Goal: Transaction & Acquisition: Book appointment/travel/reservation

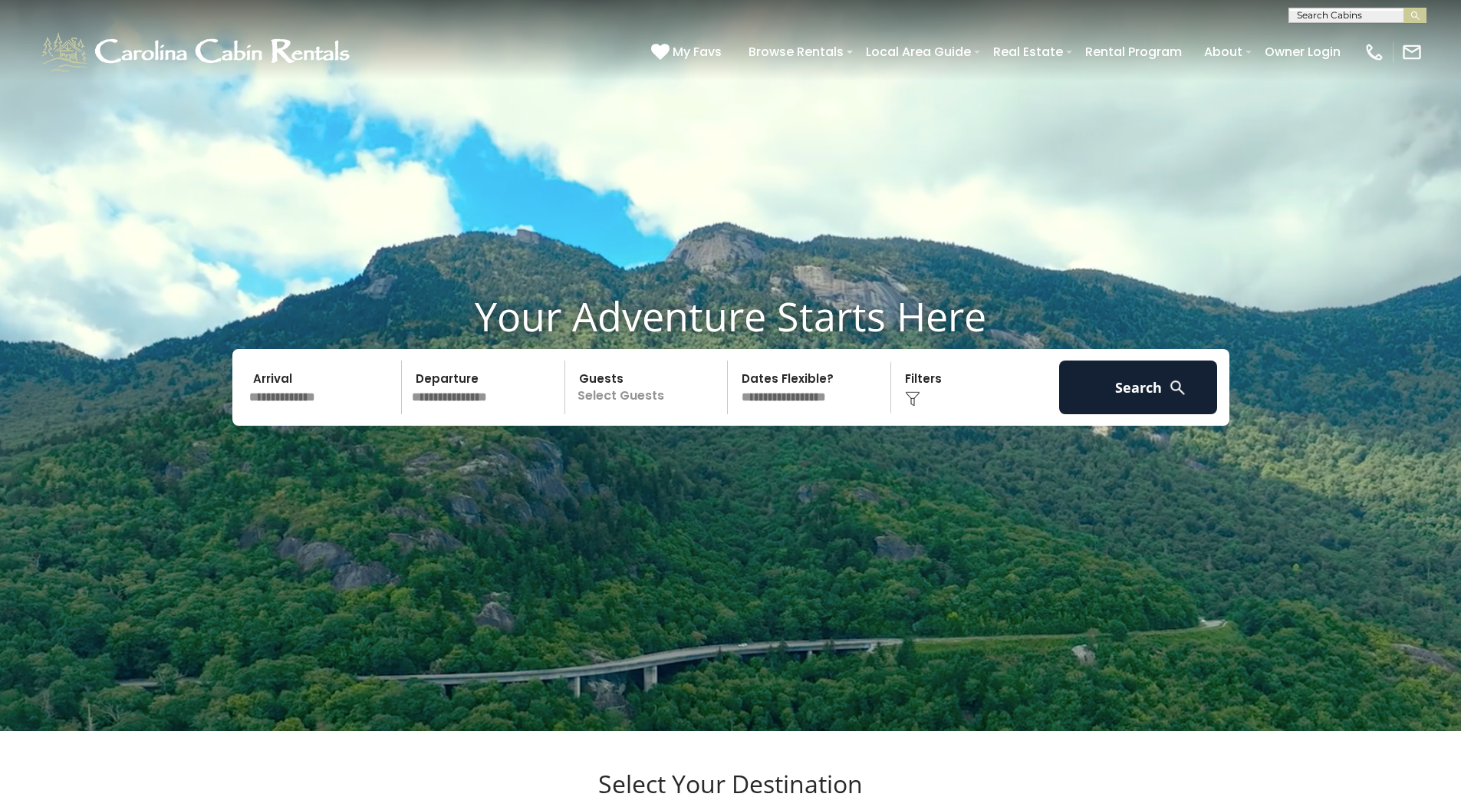
click at [305, 414] on input "text" at bounding box center [323, 387] width 159 height 54
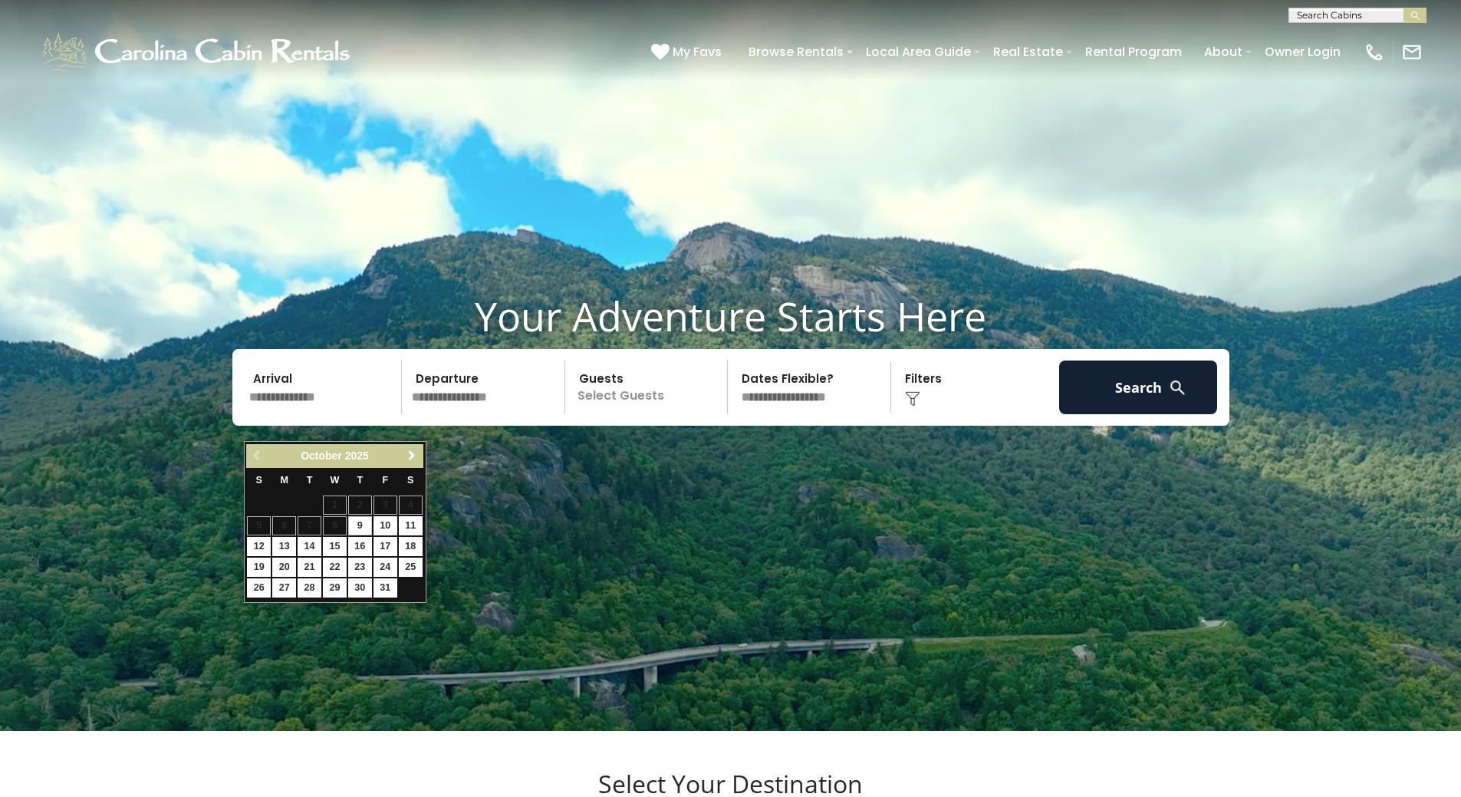
click at [406, 451] on span "Next" at bounding box center [412, 455] width 12 height 12
click at [334, 584] on link "26" at bounding box center [335, 587] width 24 height 19
type input "********"
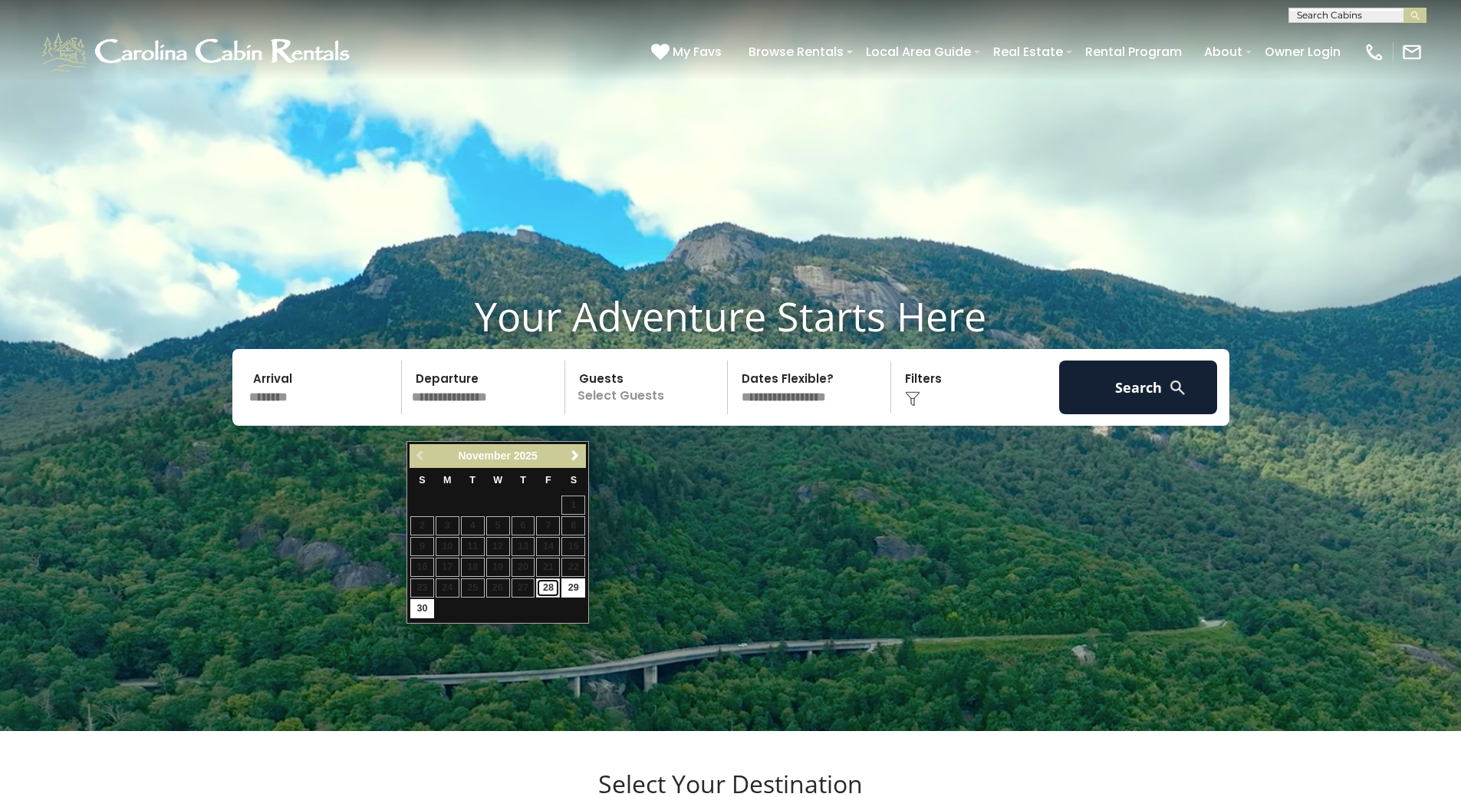
click at [547, 589] on link "28" at bounding box center [548, 587] width 24 height 19
type input "********"
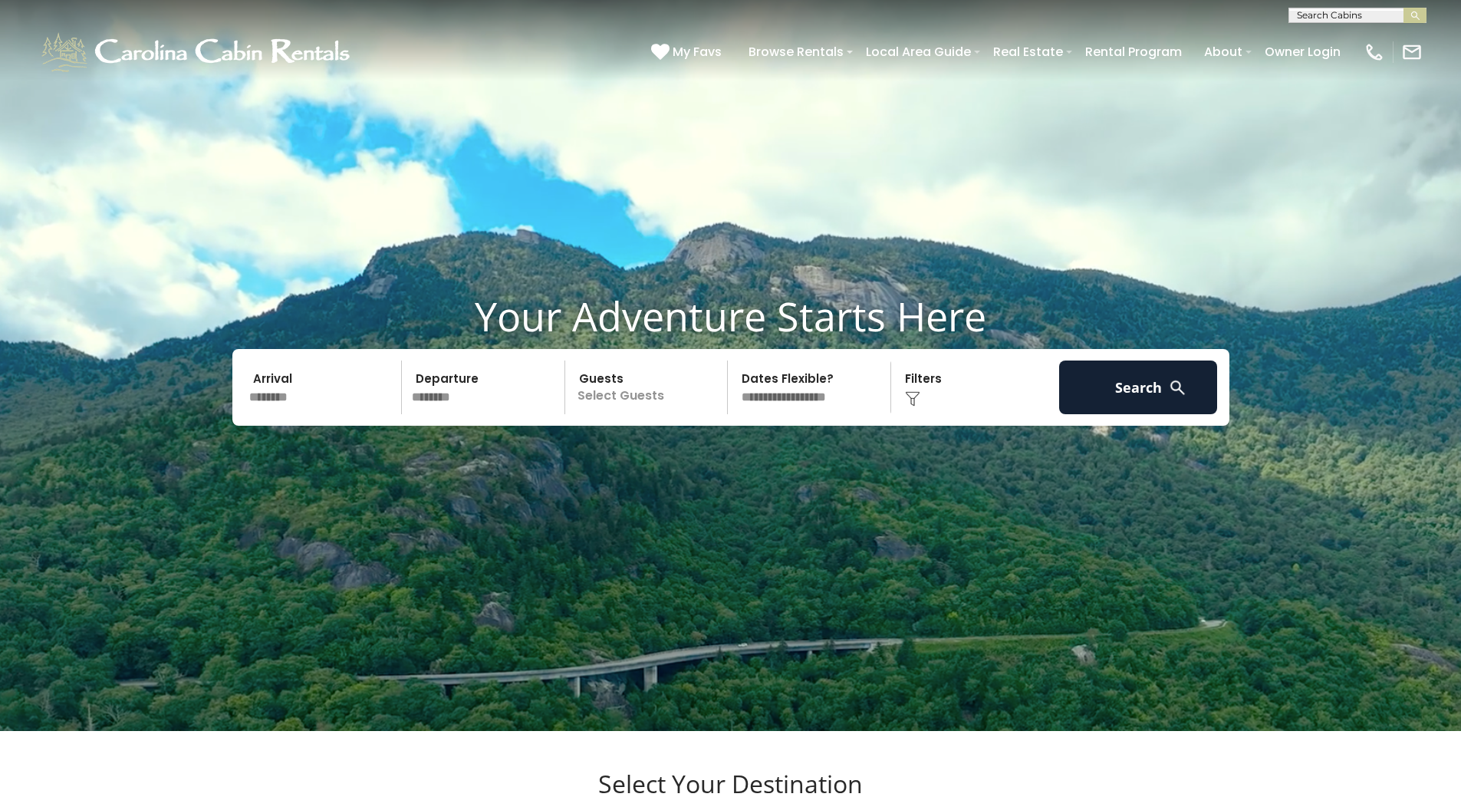
click at [641, 404] on p "Select Guests" at bounding box center [649, 387] width 158 height 54
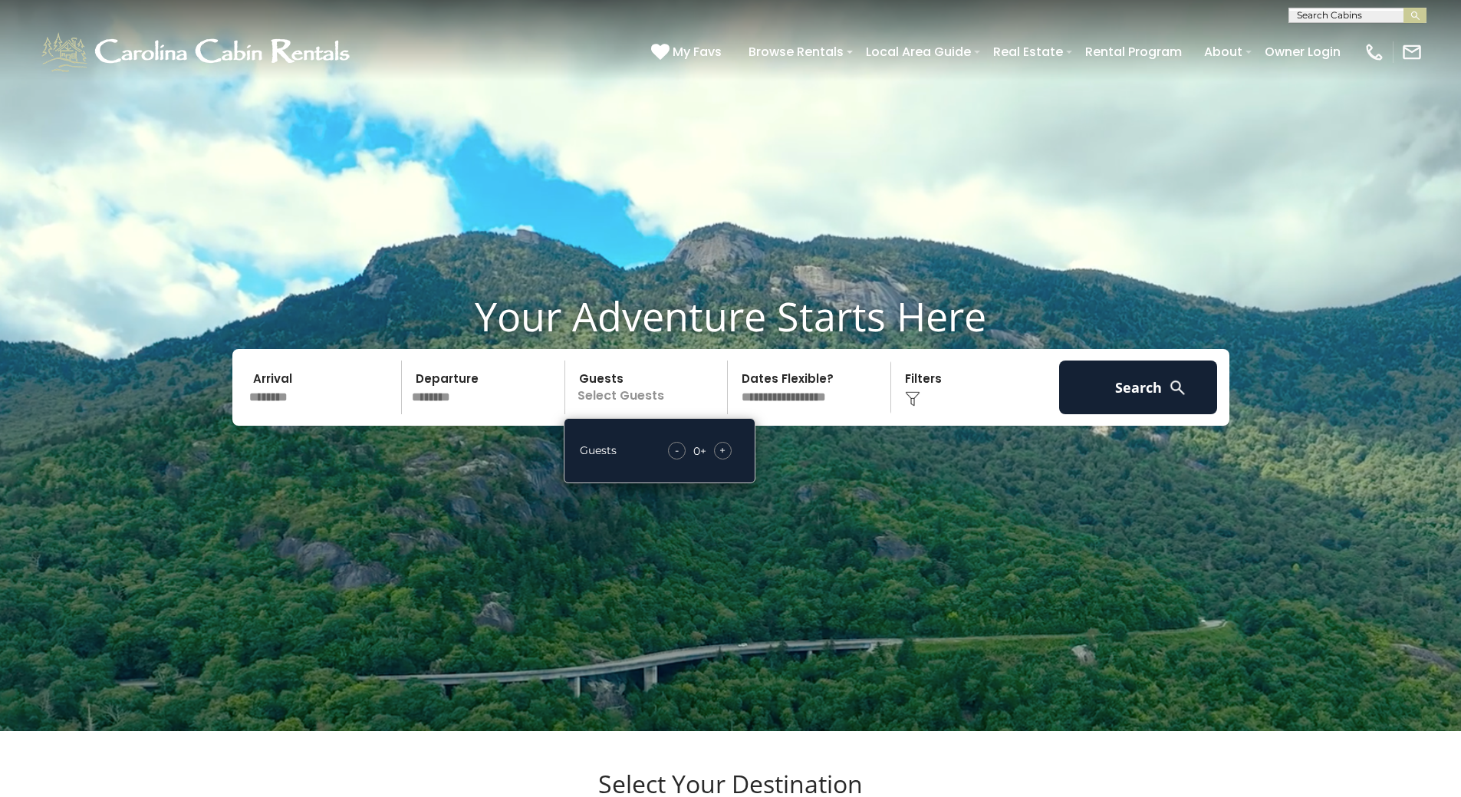
click at [636, 414] on p "Select Guests" at bounding box center [649, 387] width 158 height 54
click at [724, 458] on span "+" at bounding box center [722, 449] width 6 height 15
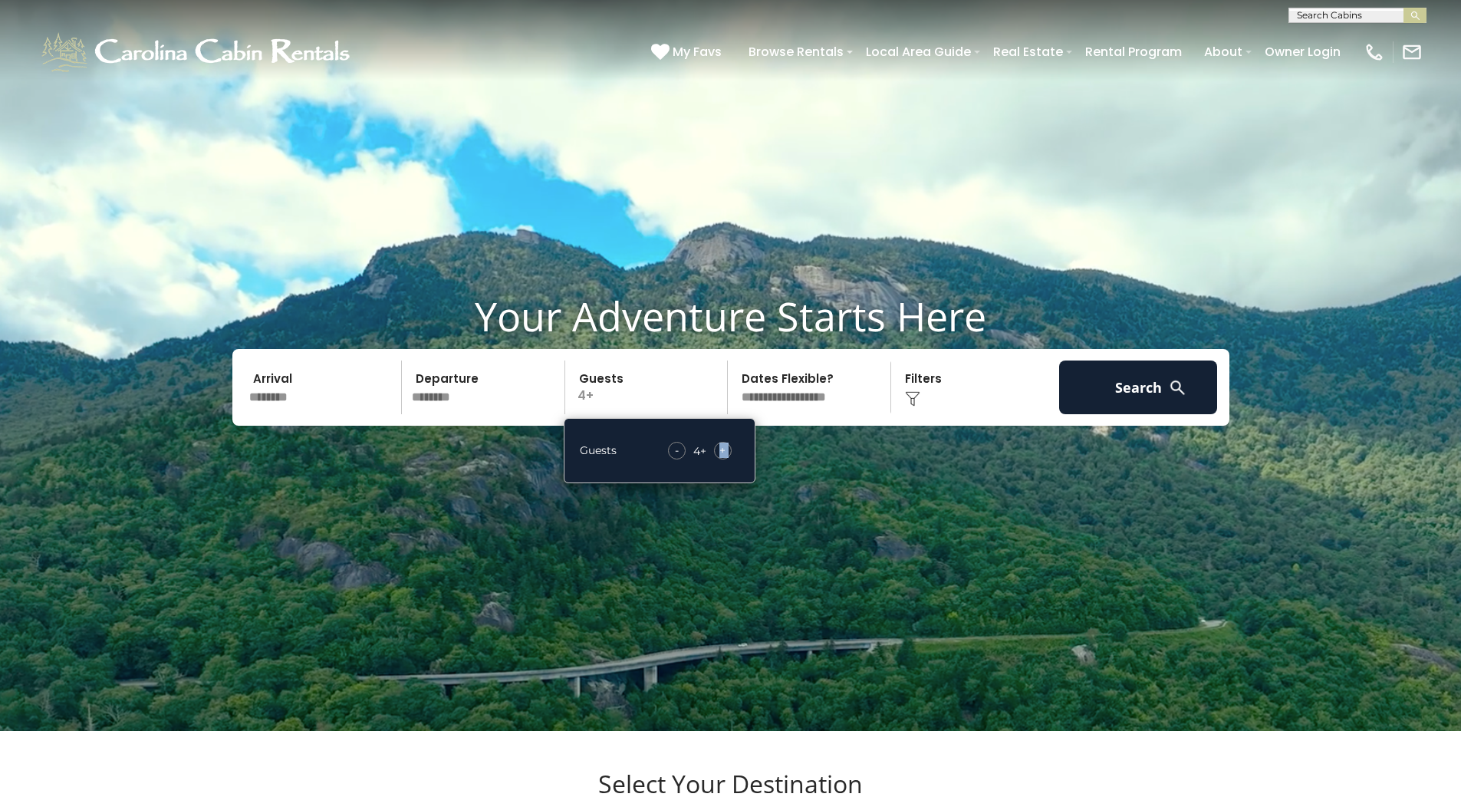
click at [724, 458] on span "+" at bounding box center [722, 449] width 6 height 15
click at [1148, 414] on button "Search" at bounding box center [1138, 387] width 159 height 54
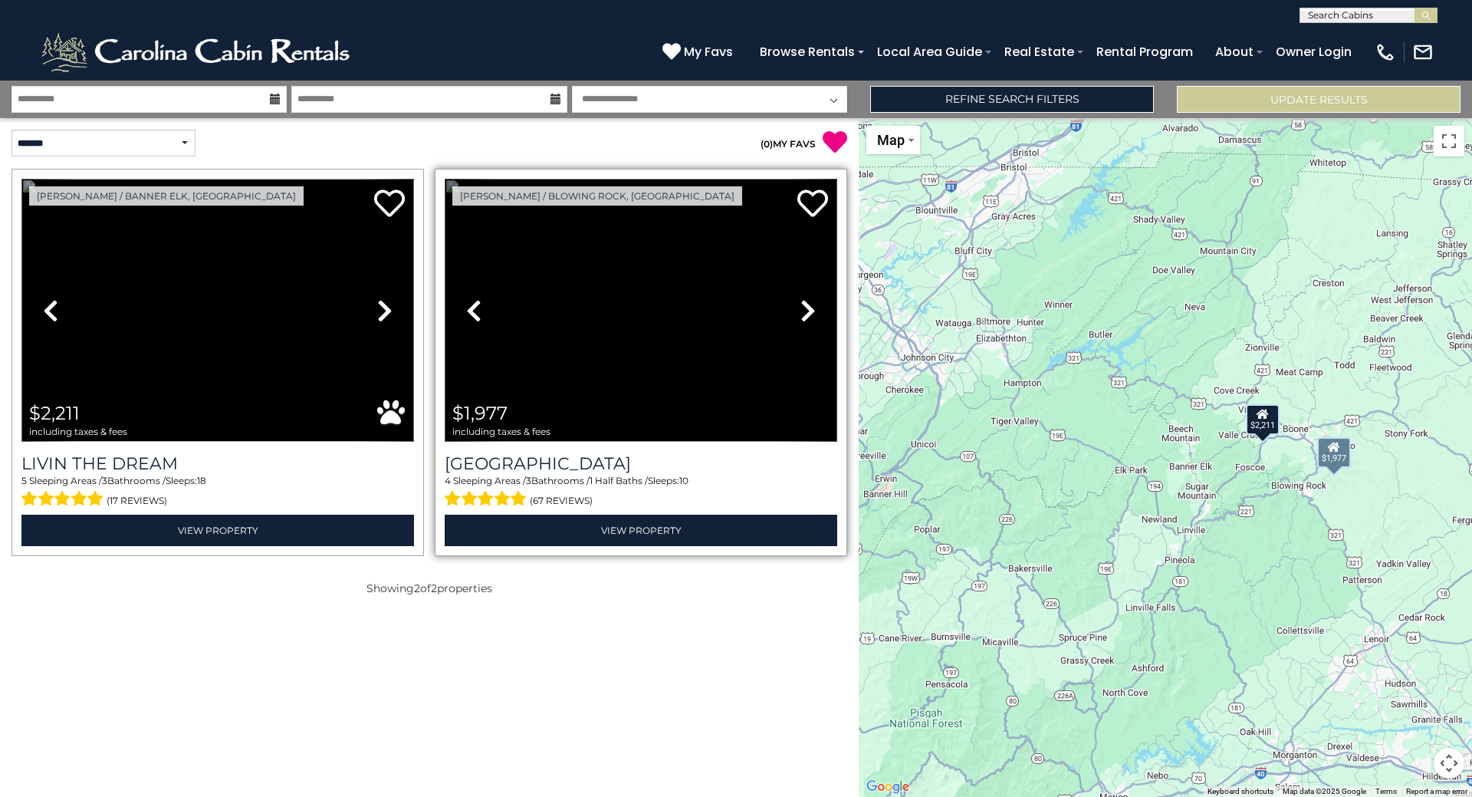
click at [800, 310] on icon at bounding box center [807, 310] width 15 height 25
click at [800, 309] on icon at bounding box center [807, 310] width 15 height 25
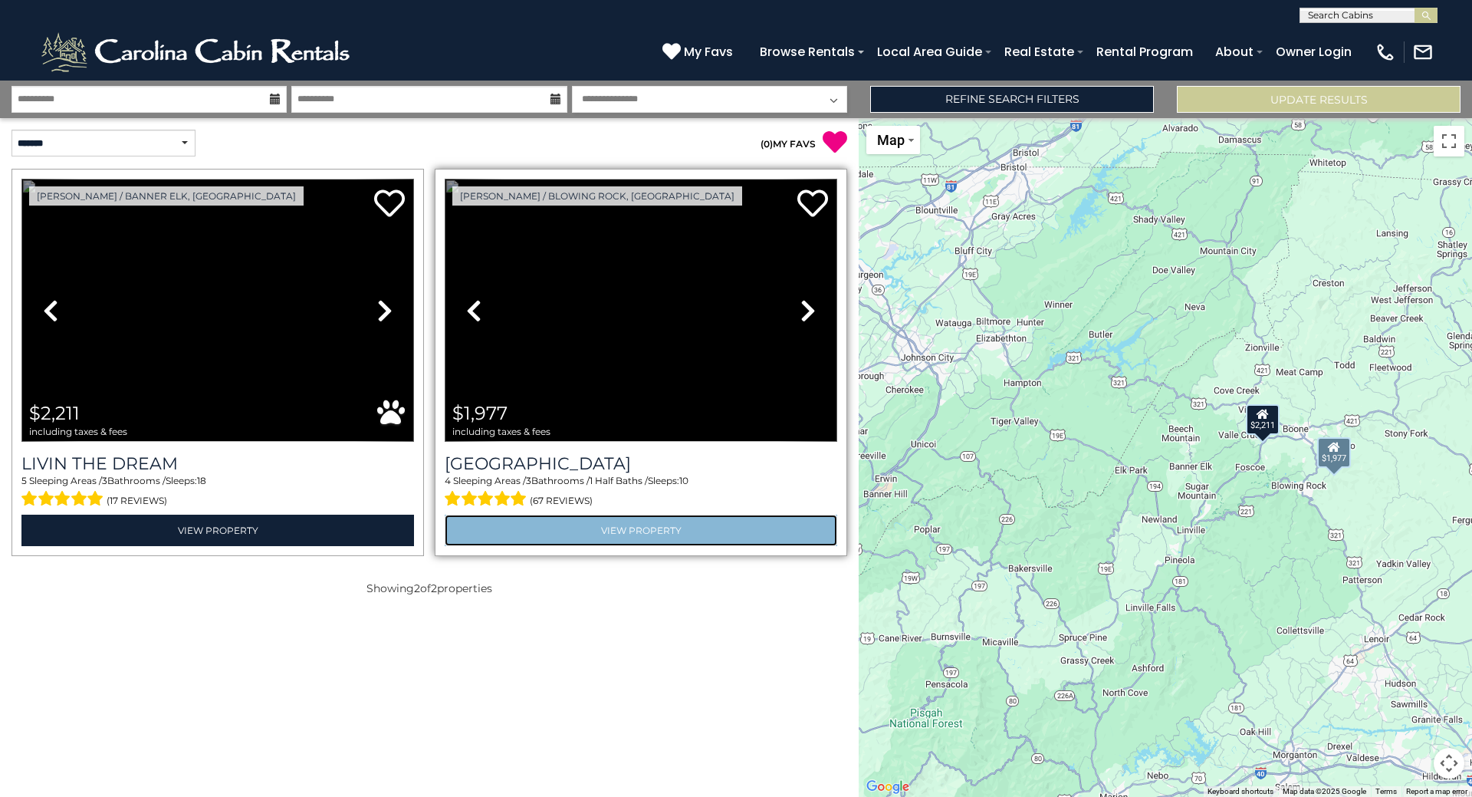
click at [651, 537] on link "View Property" at bounding box center [641, 529] width 393 height 31
